Goal: Transaction & Acquisition: Obtain resource

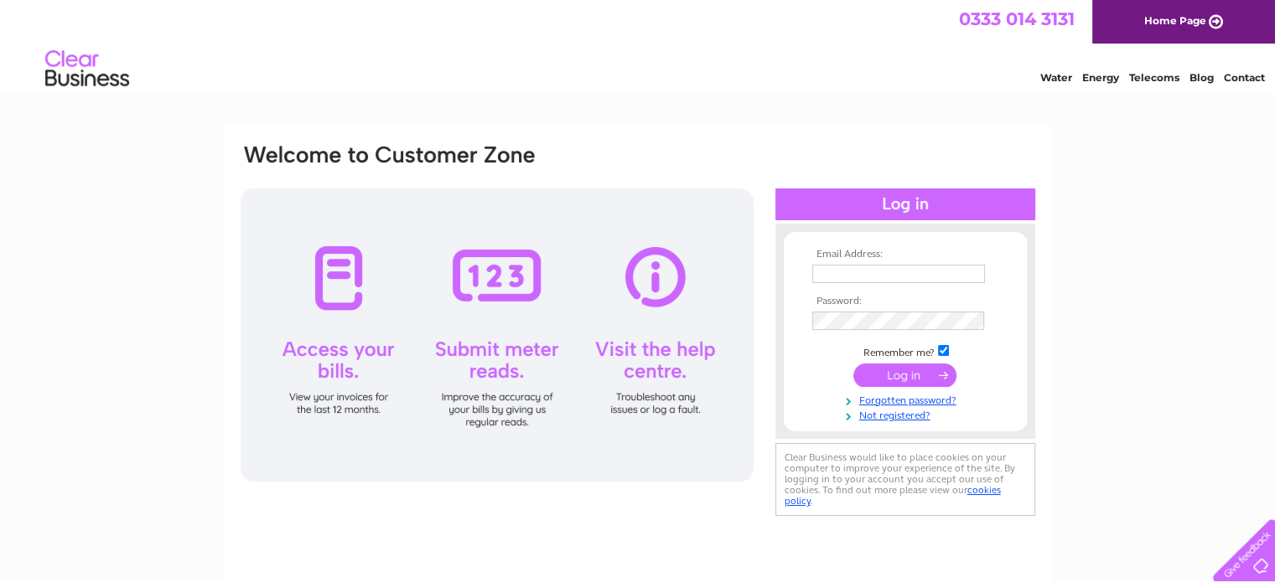
type input "sarah.mccann@saint.co.uk"
click at [929, 376] on input "submit" at bounding box center [904, 375] width 103 height 23
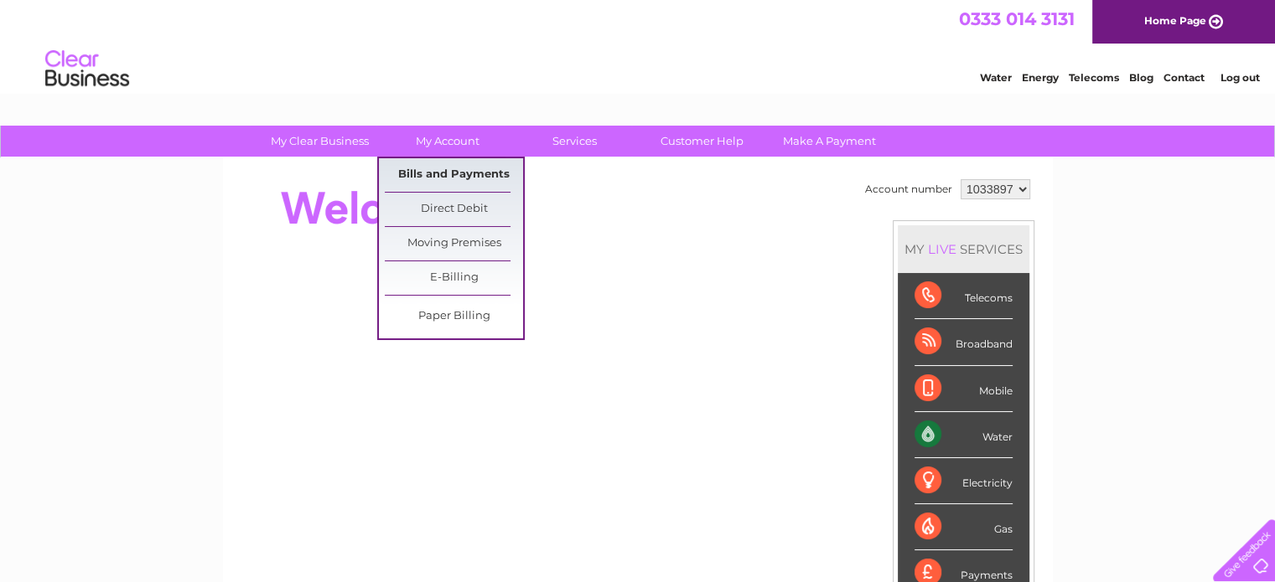
click at [451, 175] on link "Bills and Payments" at bounding box center [454, 175] width 138 height 34
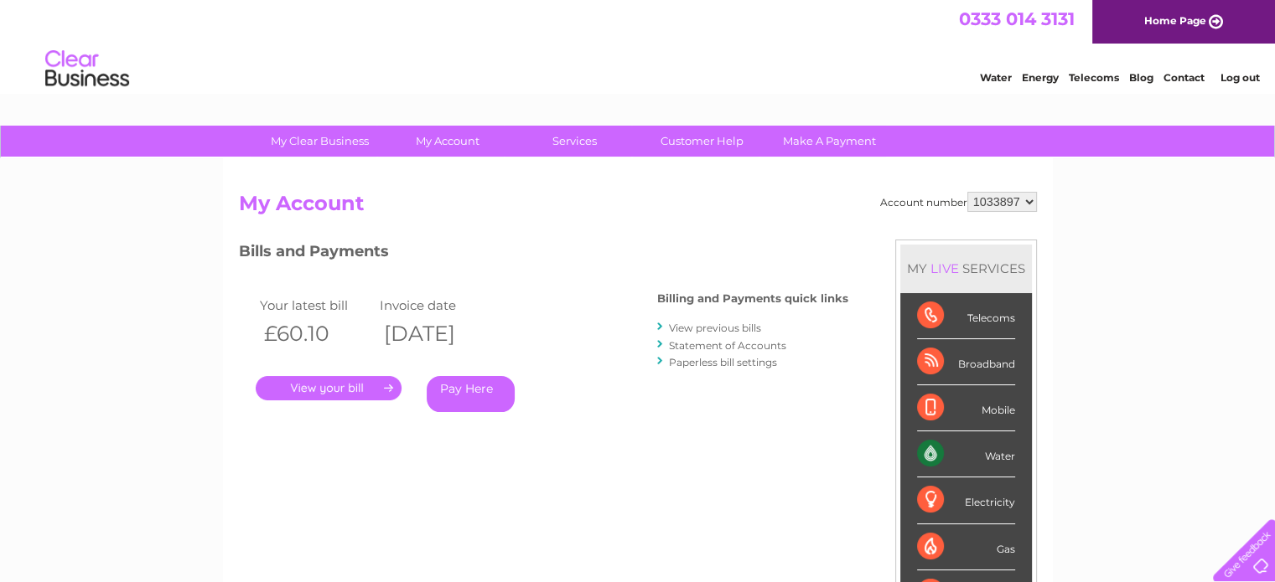
click at [339, 382] on link "." at bounding box center [329, 388] width 146 height 24
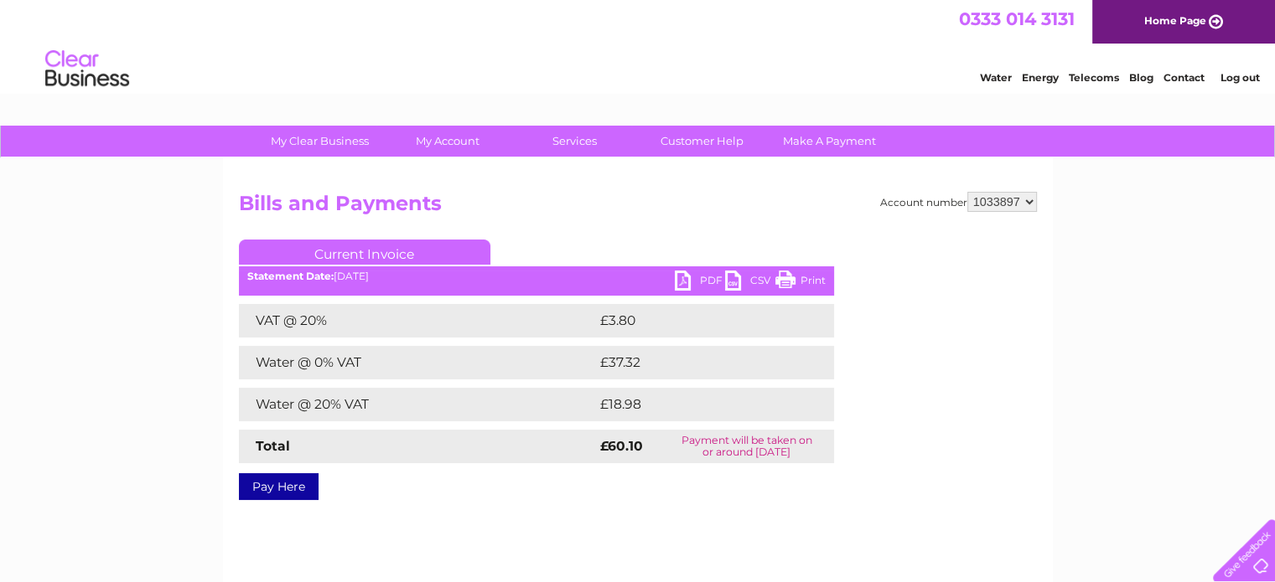
click at [690, 281] on link "PDF" at bounding box center [700, 283] width 50 height 24
click at [1028, 201] on select "1033897 1099313" at bounding box center [1002, 202] width 70 height 20
select select "1099313"
click at [967, 192] on select "1033897 1099313" at bounding box center [1002, 202] width 70 height 20
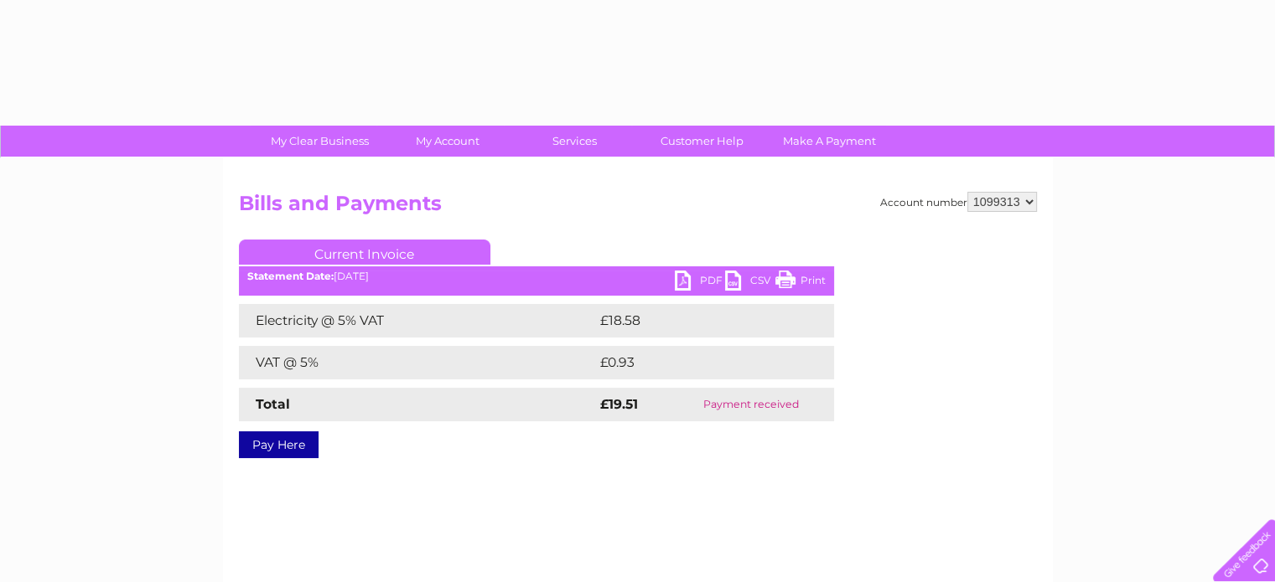
click at [691, 279] on link "PDF" at bounding box center [700, 283] width 50 height 24
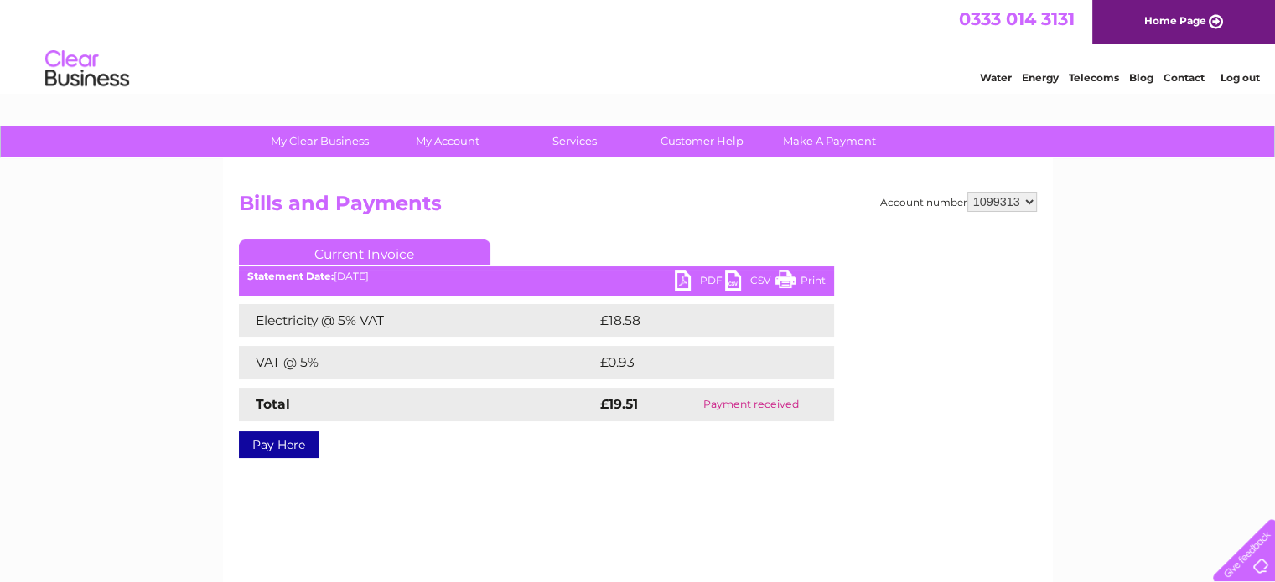
click at [1234, 76] on link "Log out" at bounding box center [1238, 77] width 39 height 13
